Goal: Complete application form

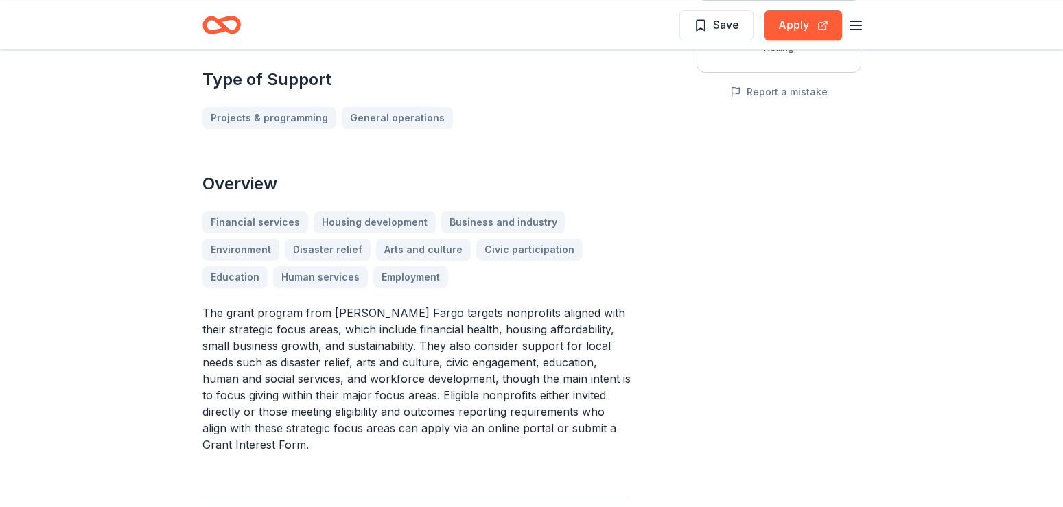
scroll to position [310, 0]
click at [233, 240] on div "Financial services Housing development Business and industry Environment Disast…" at bounding box center [416, 249] width 428 height 77
click at [397, 106] on div "Projects & programming General operations" at bounding box center [416, 117] width 428 height 22
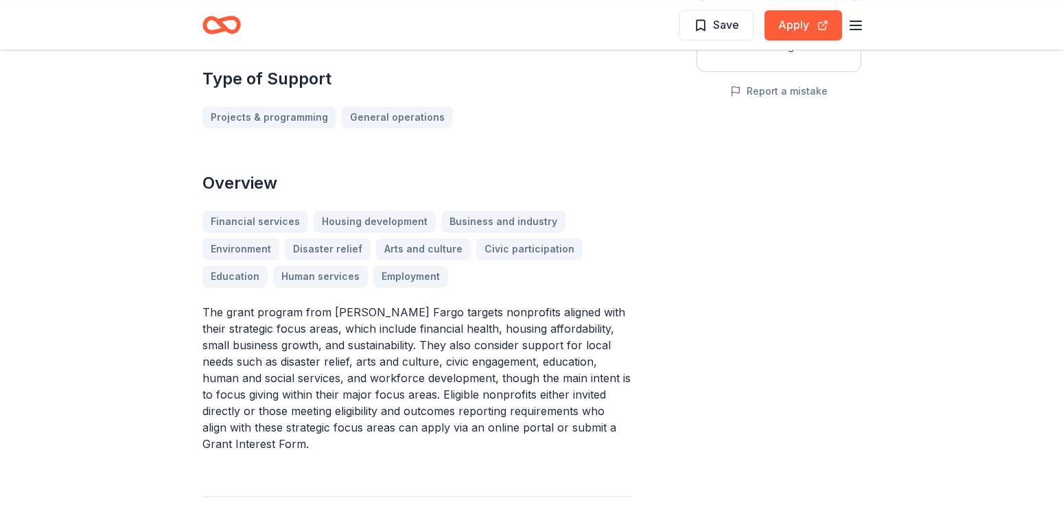
click at [397, 106] on div "Projects & programming General operations" at bounding box center [416, 117] width 428 height 22
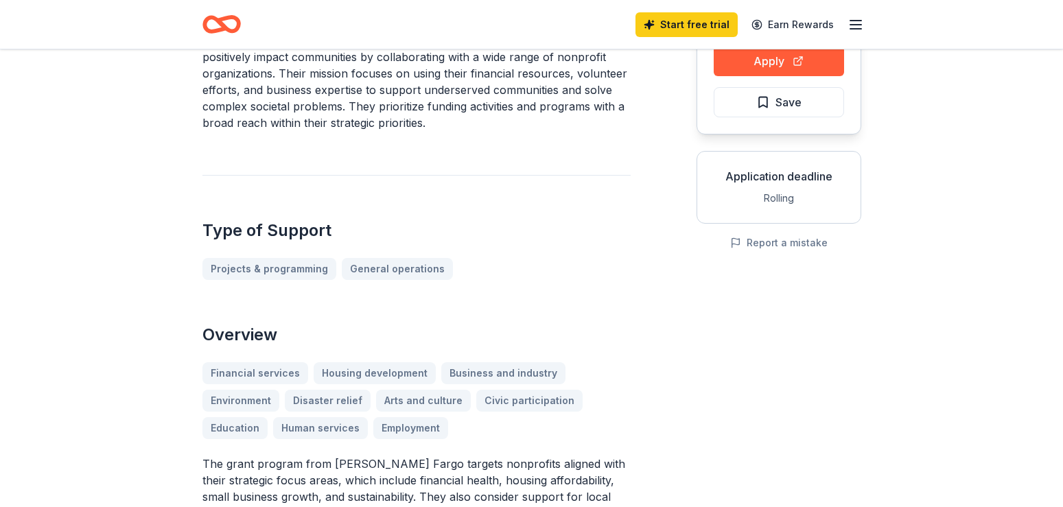
scroll to position [86, 0]
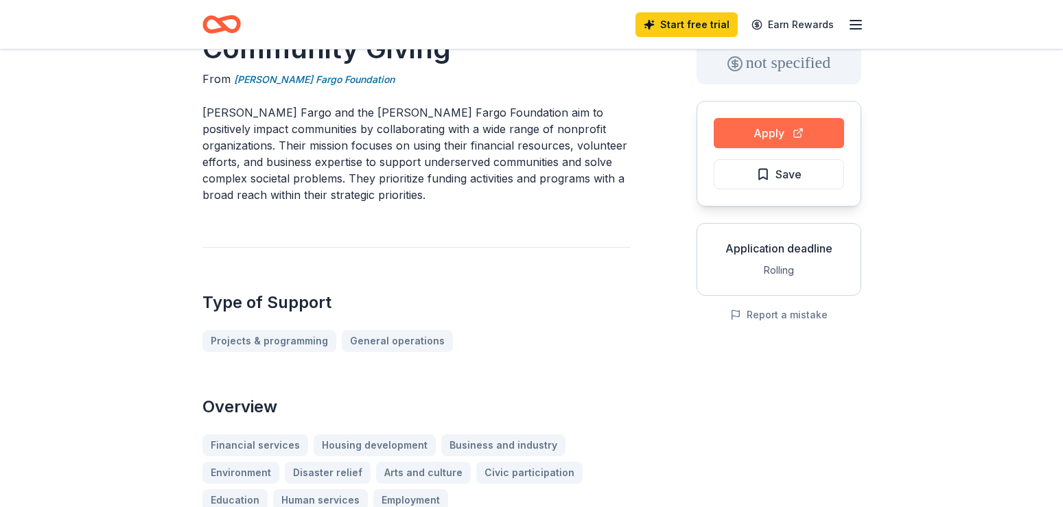
click at [769, 127] on button "Apply" at bounding box center [779, 133] width 130 height 30
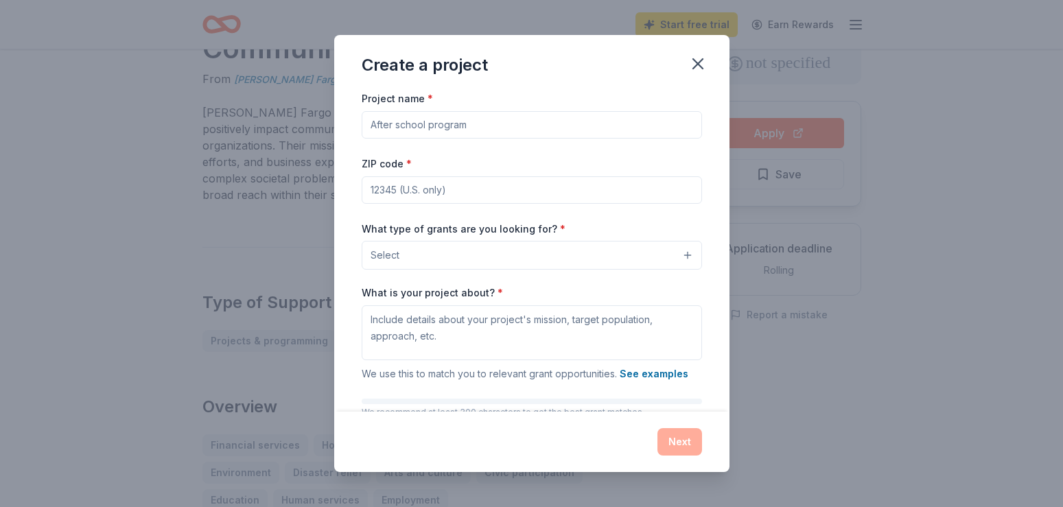
click at [585, 136] on input "Project name *" at bounding box center [532, 124] width 340 height 27
type input "P"
click at [691, 62] on icon "button" at bounding box center [697, 63] width 19 height 19
